Goal: Find specific page/section: Find specific page/section

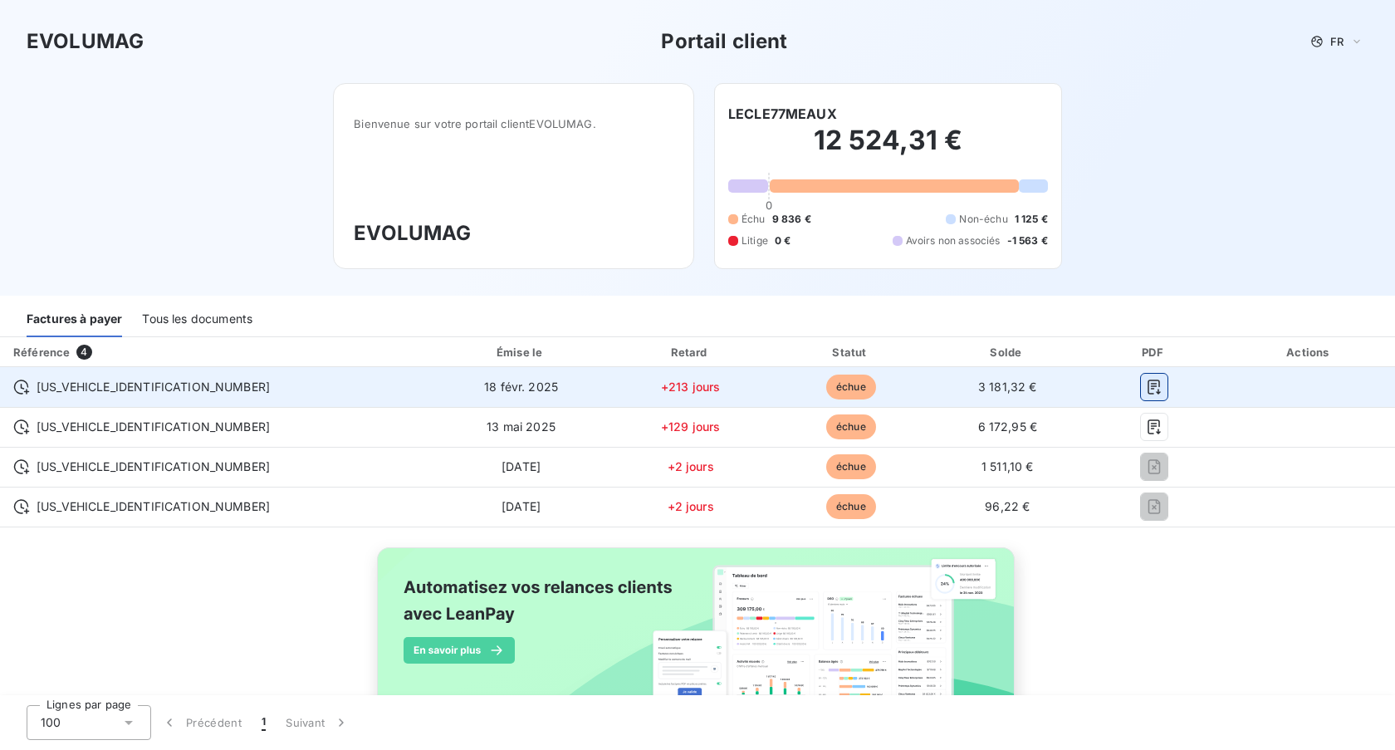
click at [1146, 389] on icon "button" at bounding box center [1154, 387] width 17 height 17
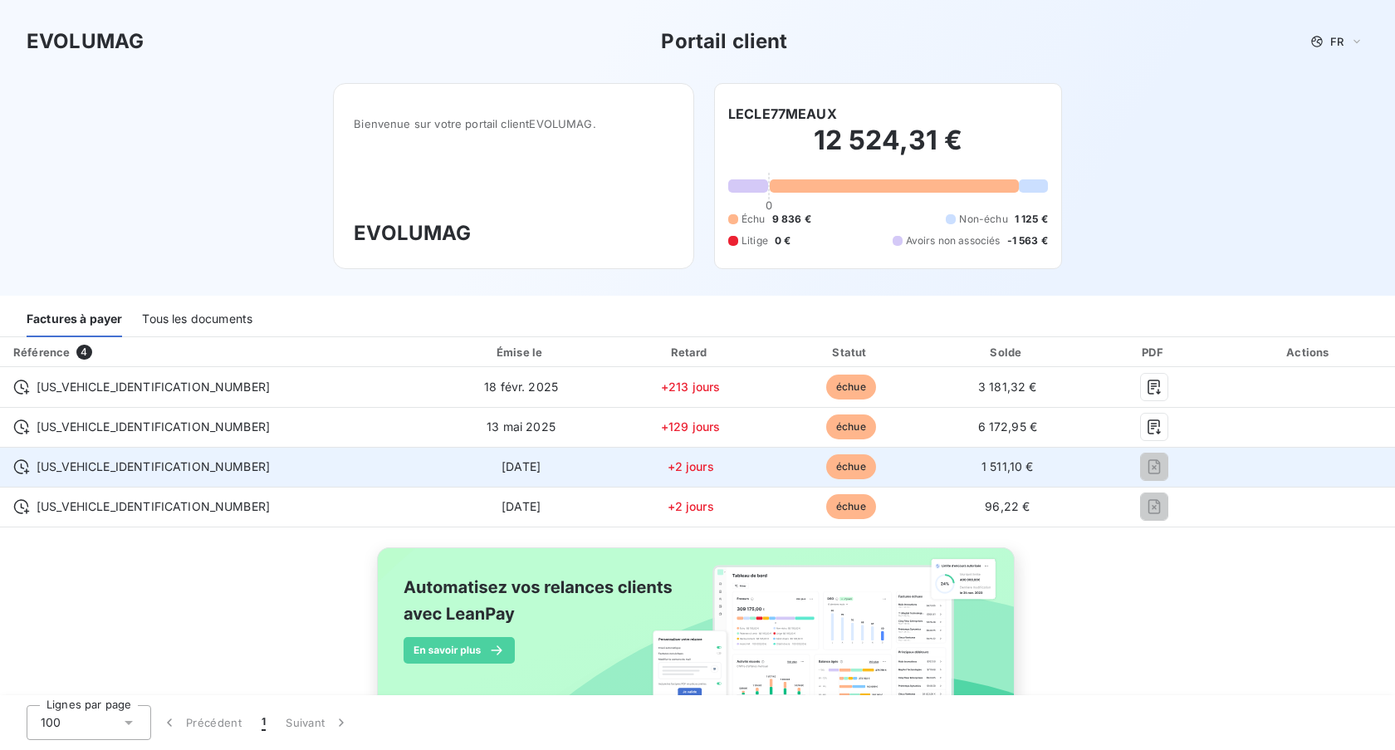
click at [1152, 469] on icon "button" at bounding box center [1154, 467] width 5 height 5
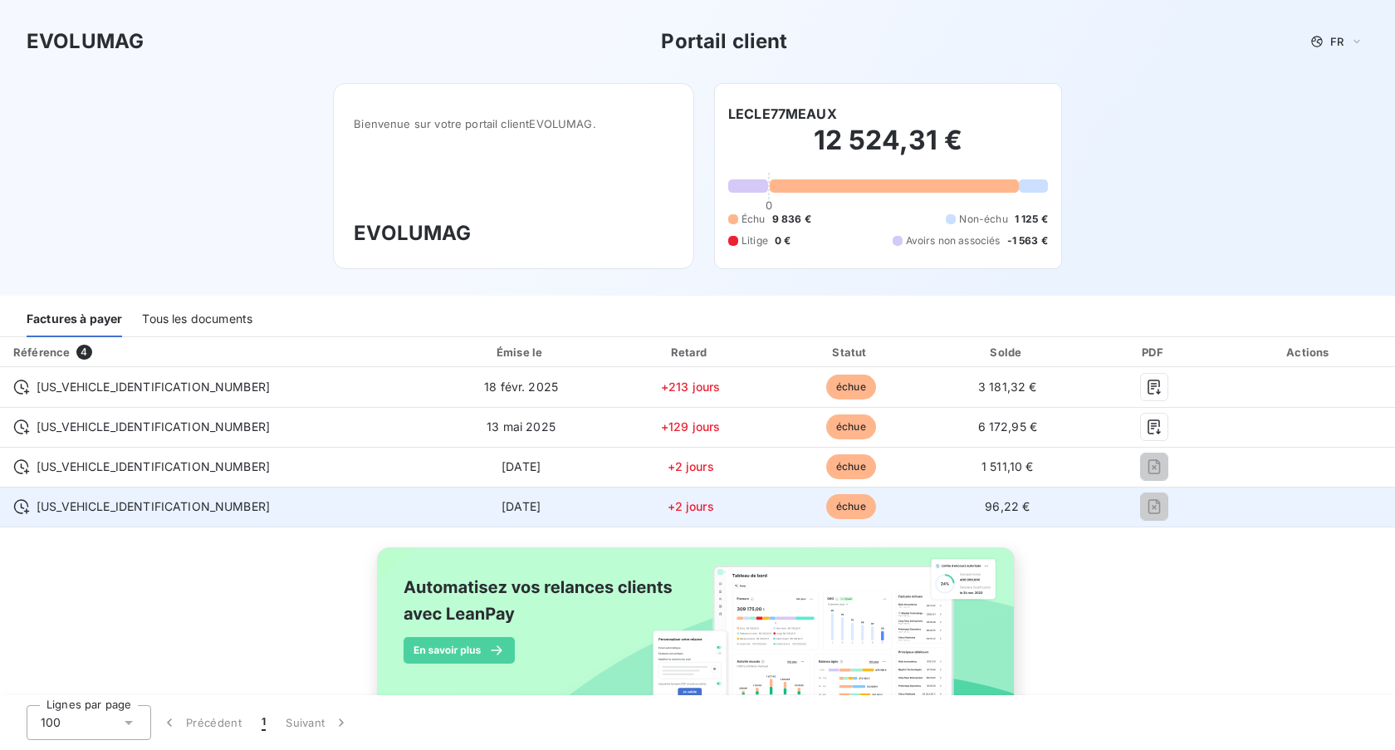
click at [1148, 507] on icon "button" at bounding box center [1154, 506] width 12 height 15
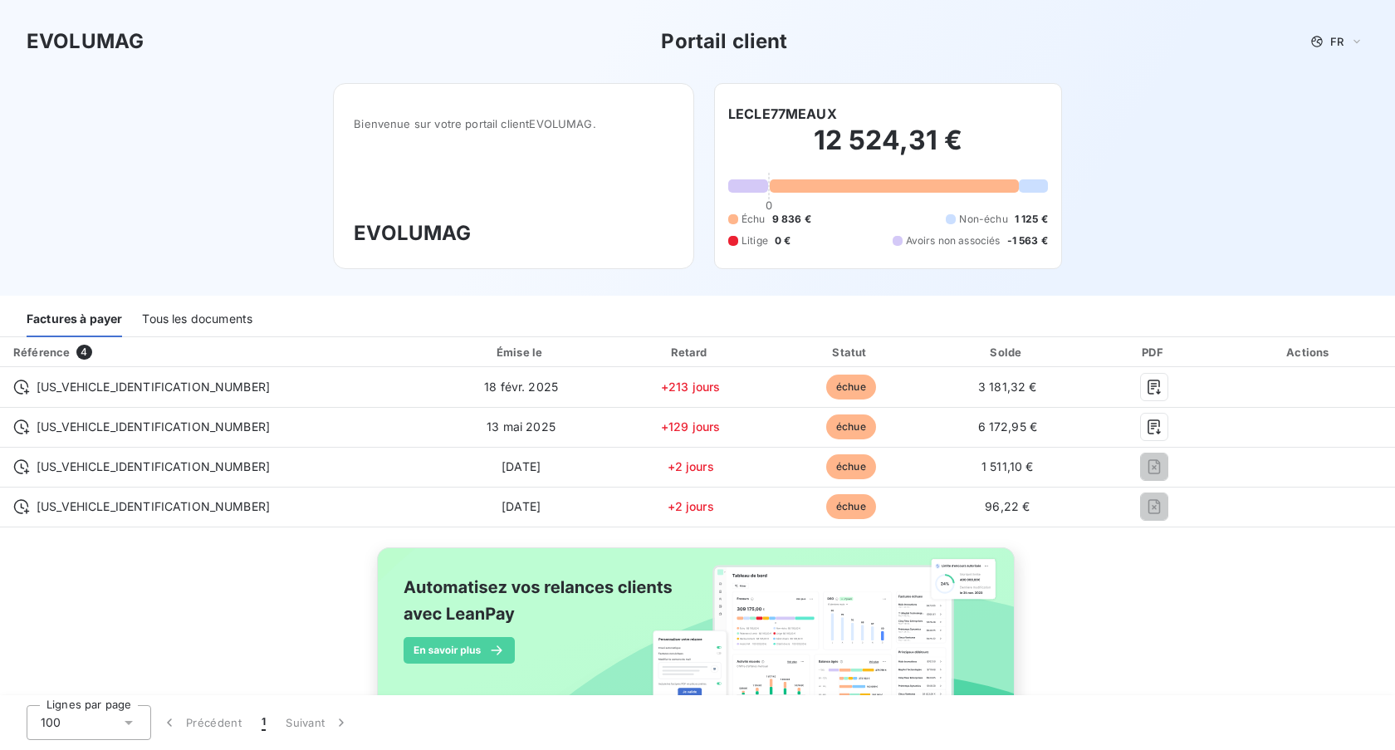
click at [211, 319] on div "Tous les documents" at bounding box center [197, 319] width 110 height 35
